Goal: Information Seeking & Learning: Learn about a topic

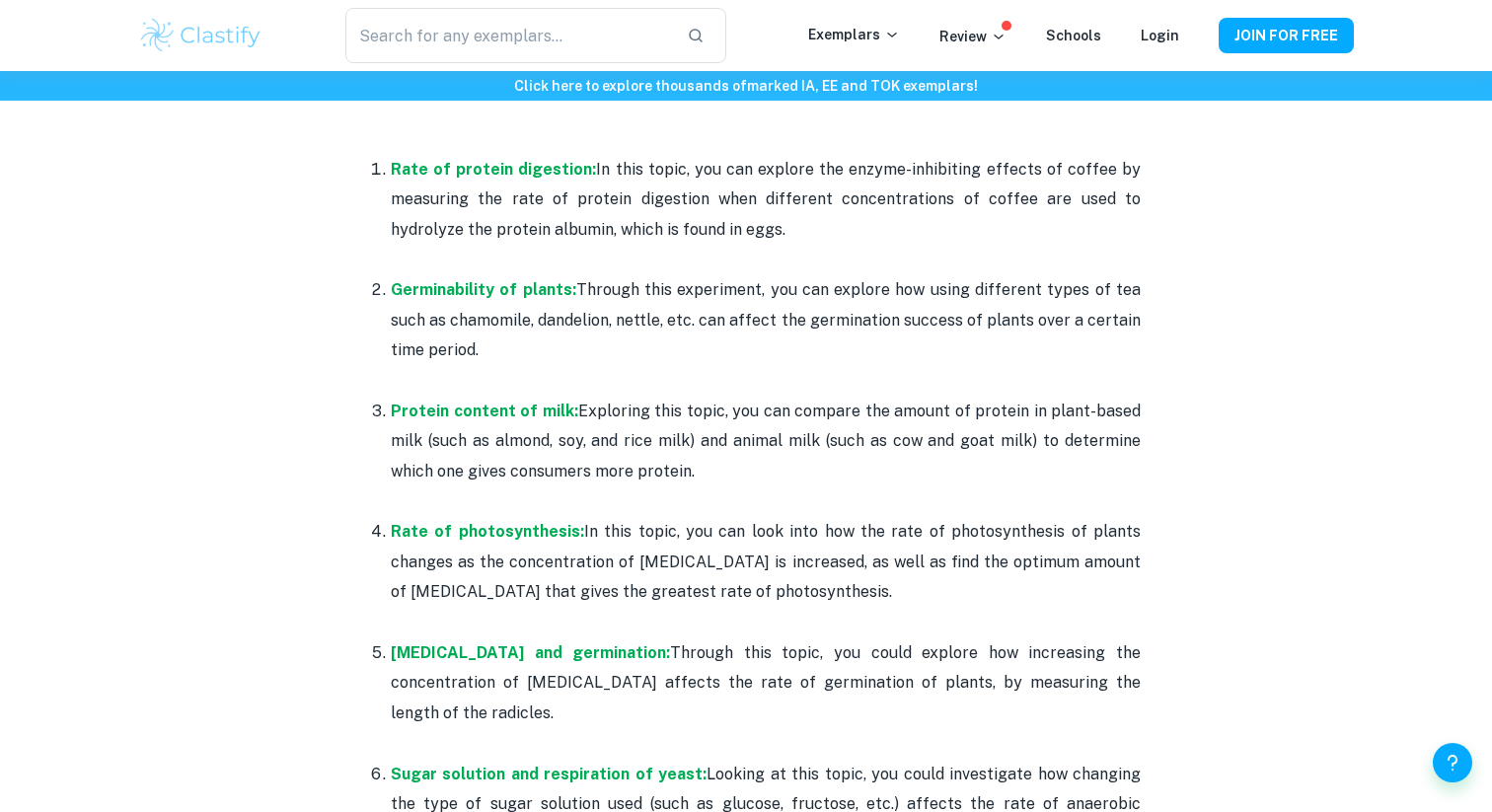
scroll to position [995, 0]
click at [465, 291] on strong "Germinability of plants:" at bounding box center [483, 291] width 186 height 19
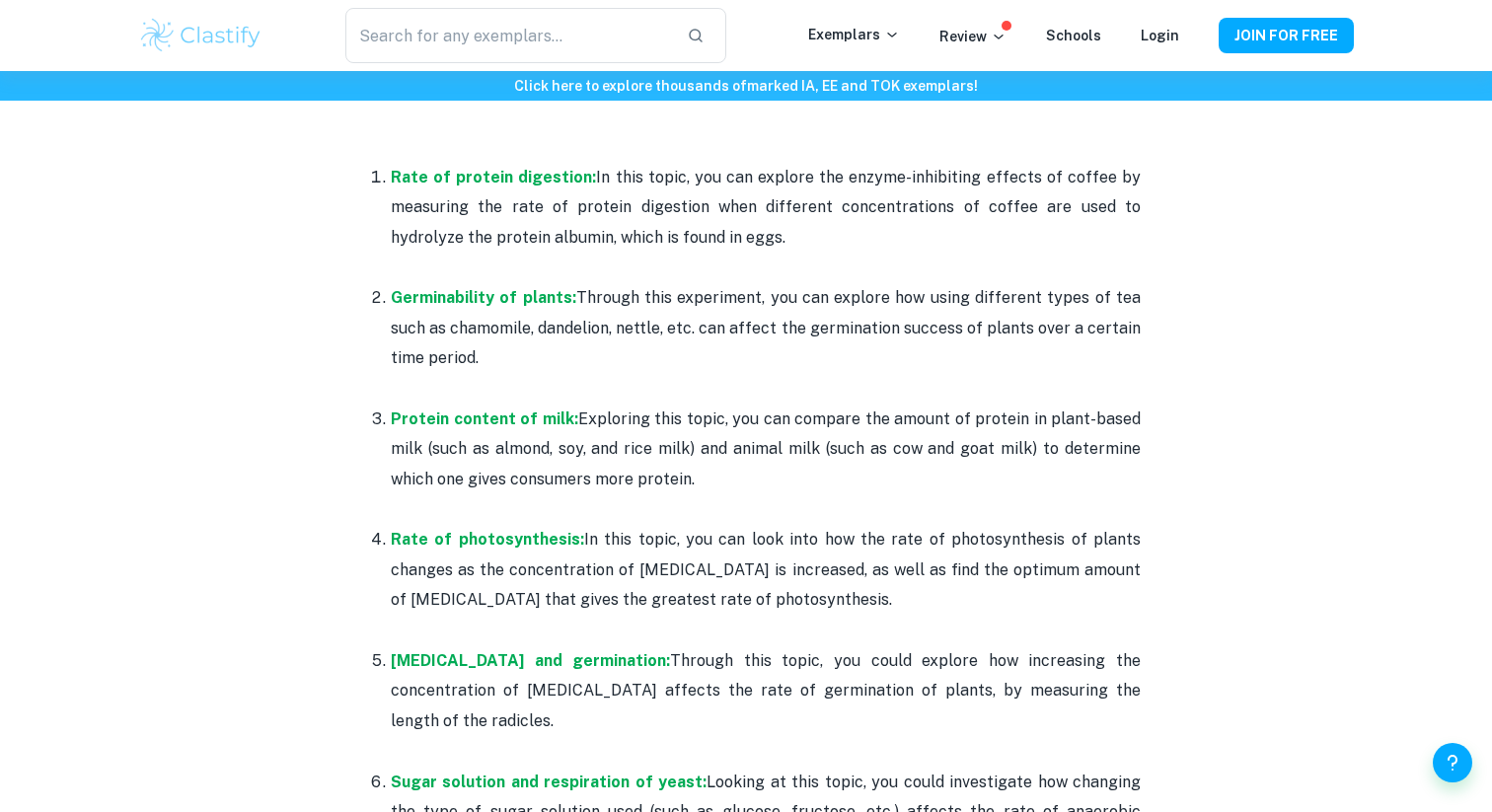
scroll to position [988, 0]
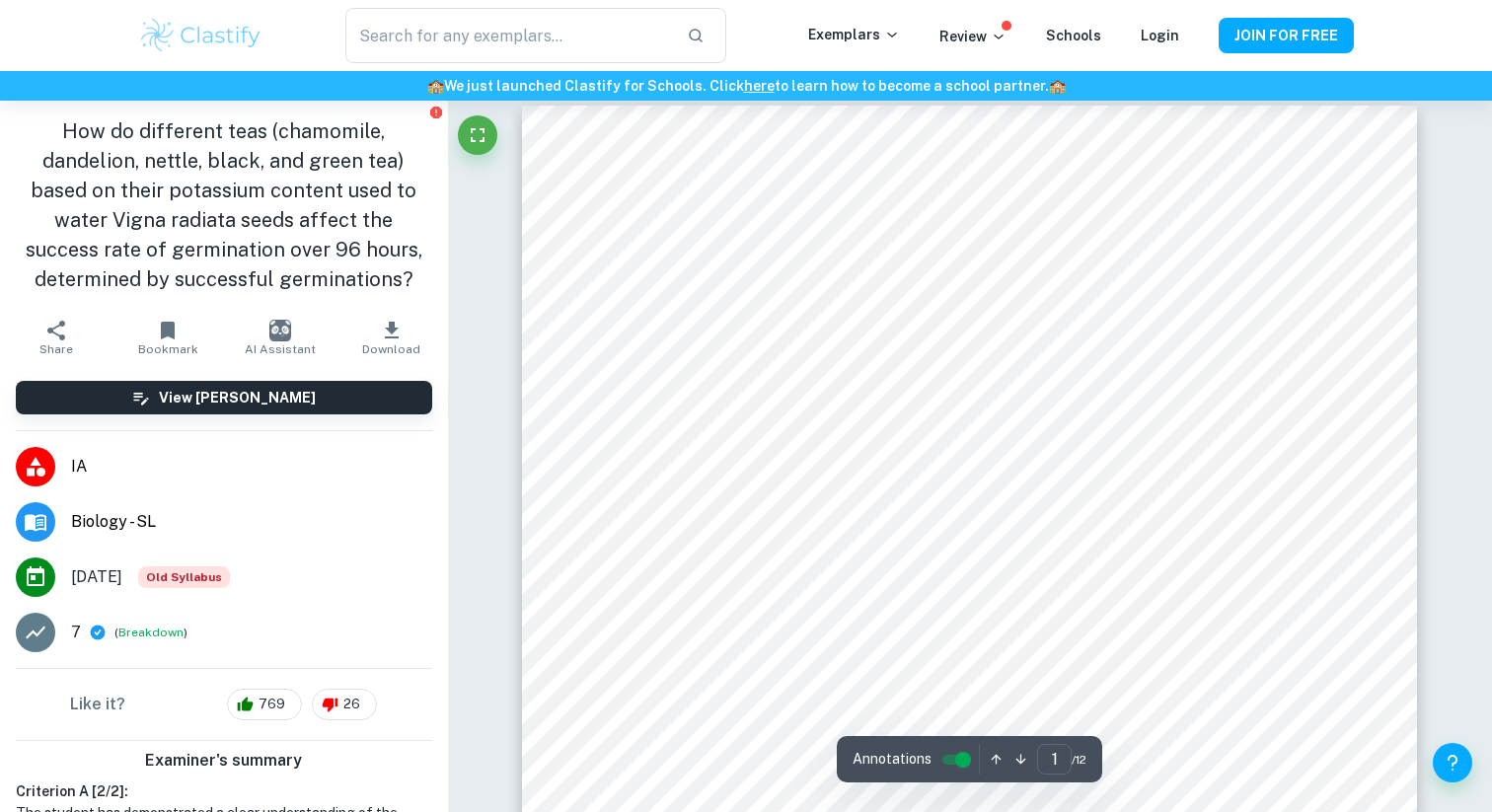
scroll to position [20, 0]
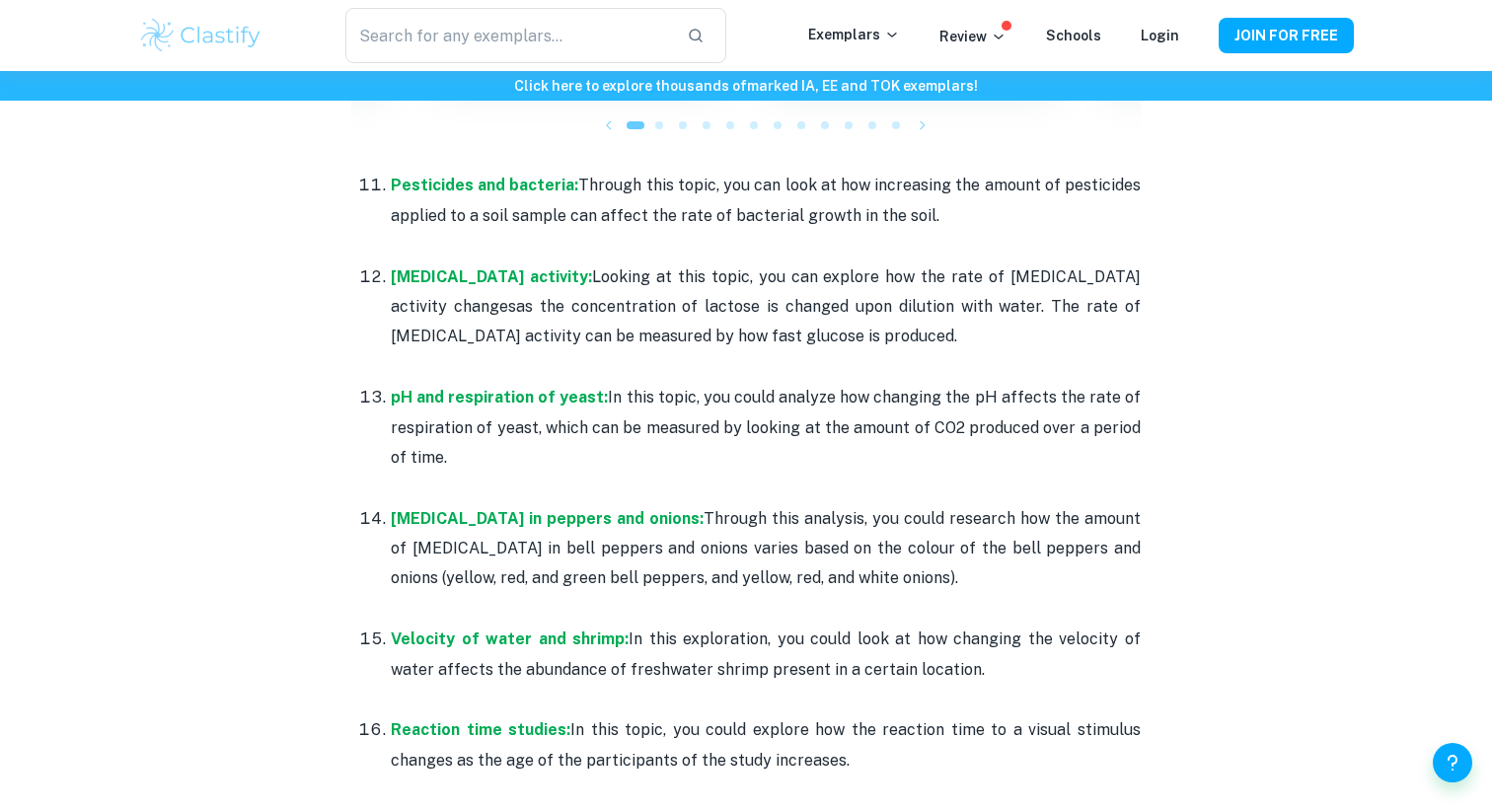
scroll to position [2514, 0]
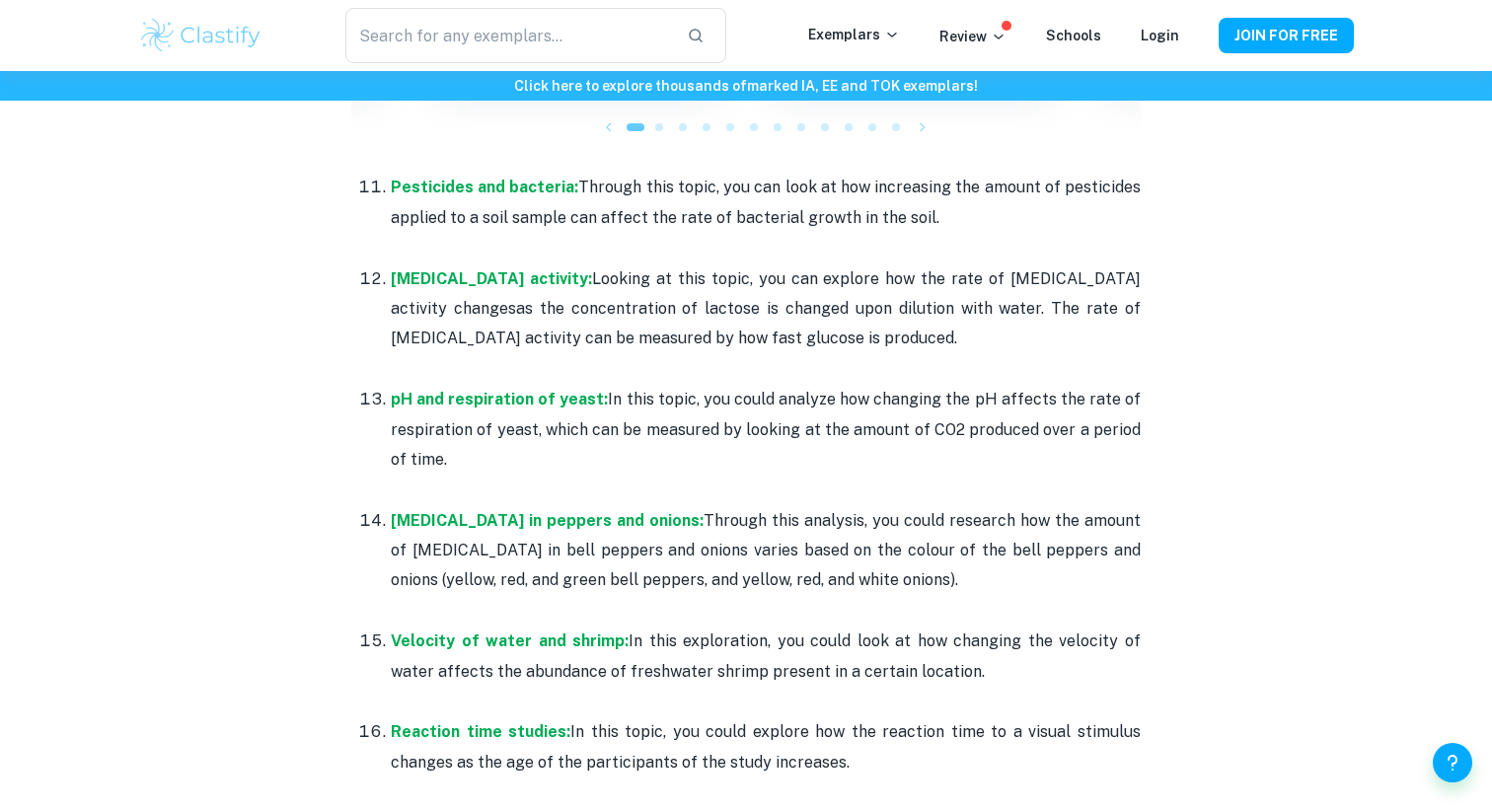
click at [581, 389] on p "pH and respiration of yeast: In this topic, you could analyze how changing the …" at bounding box center [766, 430] width 750 height 89
click at [581, 396] on strong "pH and respiration of yeast:" at bounding box center [499, 399] width 217 height 19
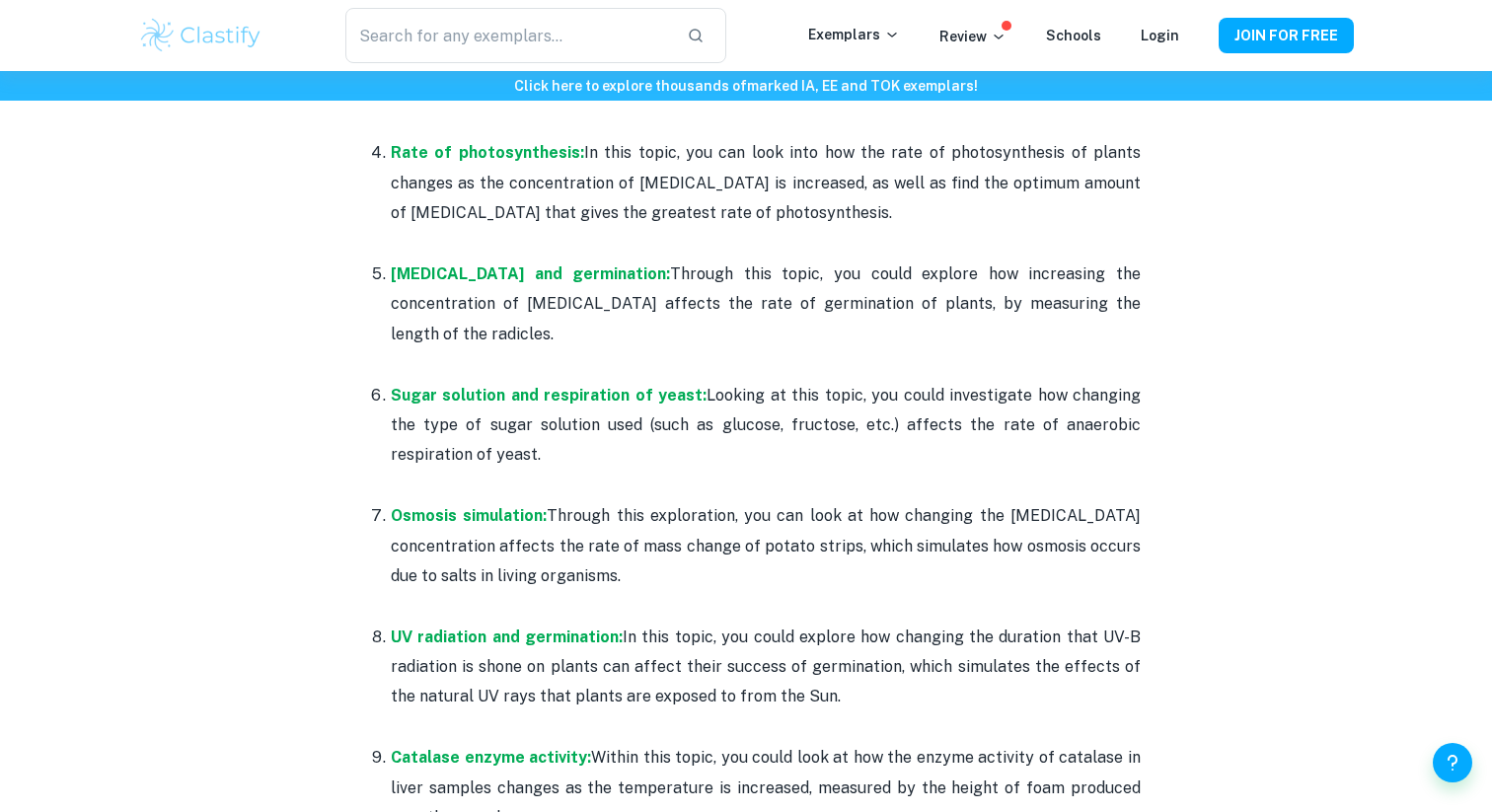
scroll to position [1380, 0]
